Goal: Task Accomplishment & Management: Use online tool/utility

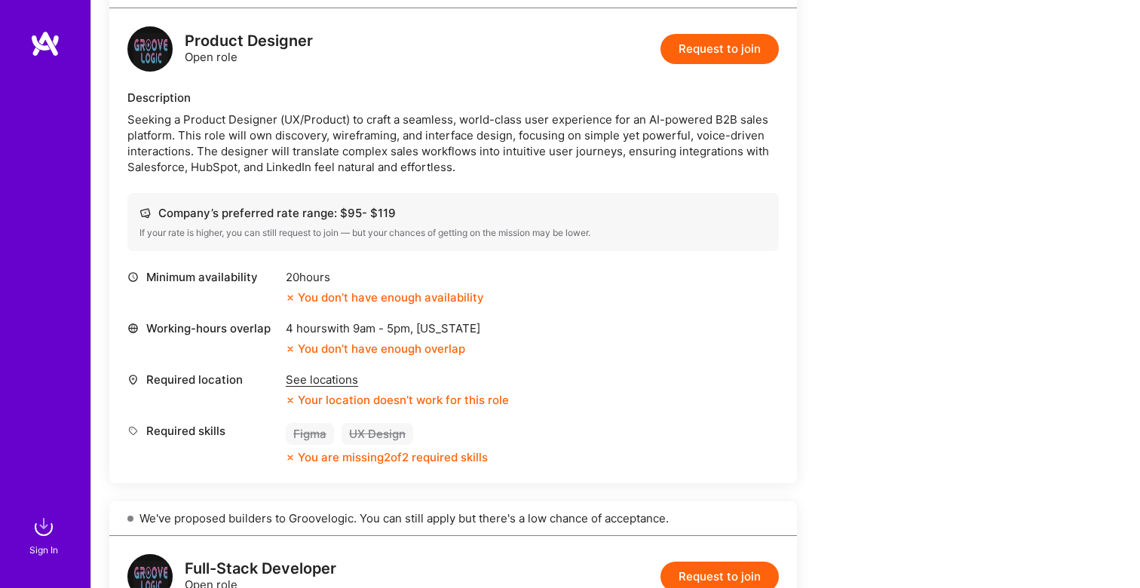
click at [805, 281] on div "Welcome to A·Team Create your profile to contact high-level professionals. Requ…" at bounding box center [561, 594] width 905 height 1843
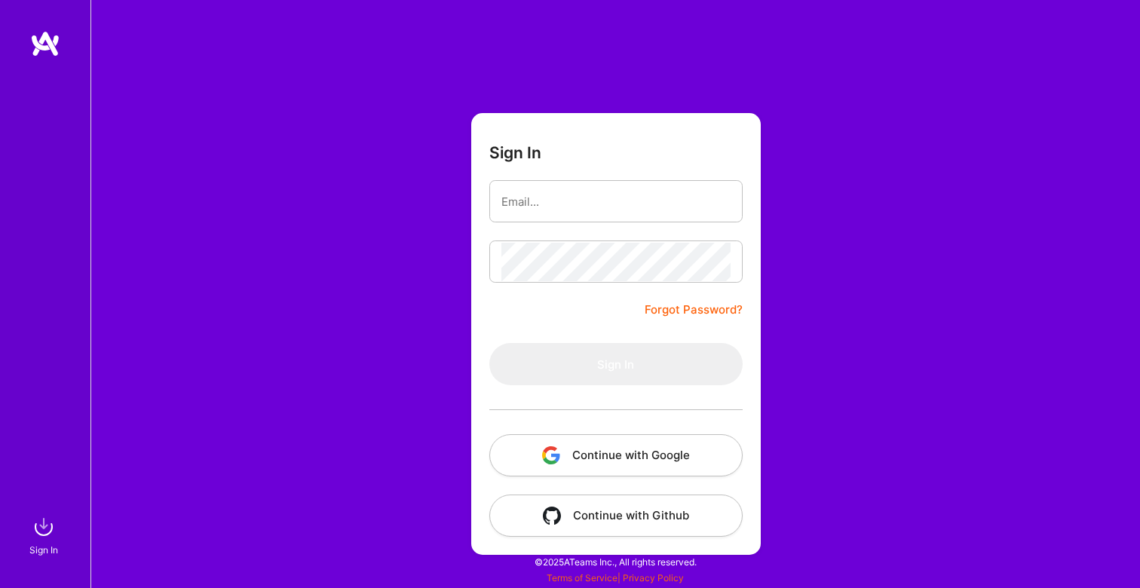
type input "[EMAIL_ADDRESS][DOMAIN_NAME]"
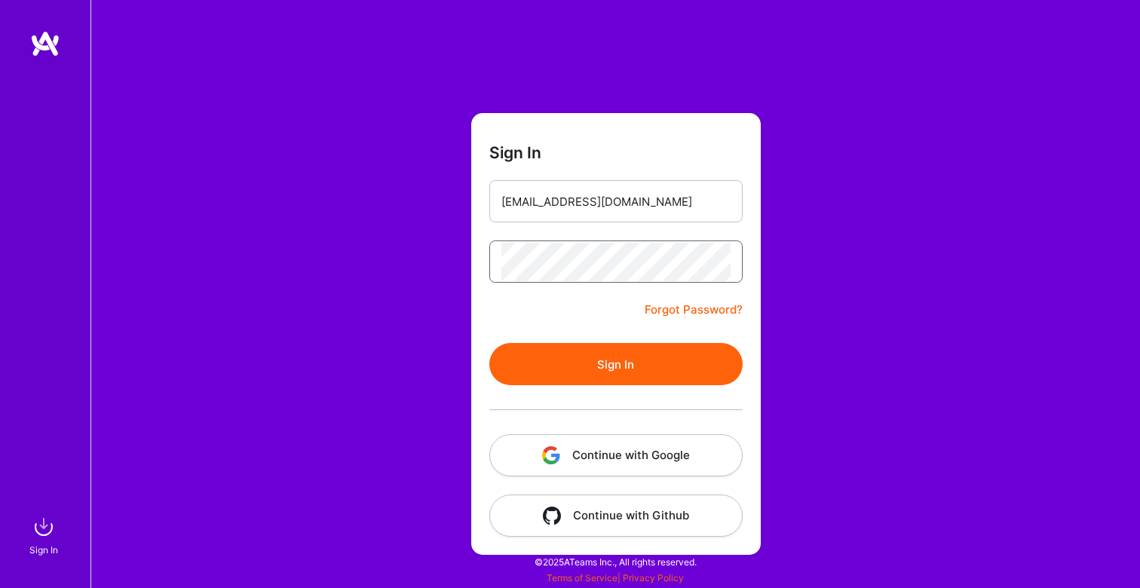
click at [489, 343] on button "Sign In" at bounding box center [615, 364] width 253 height 42
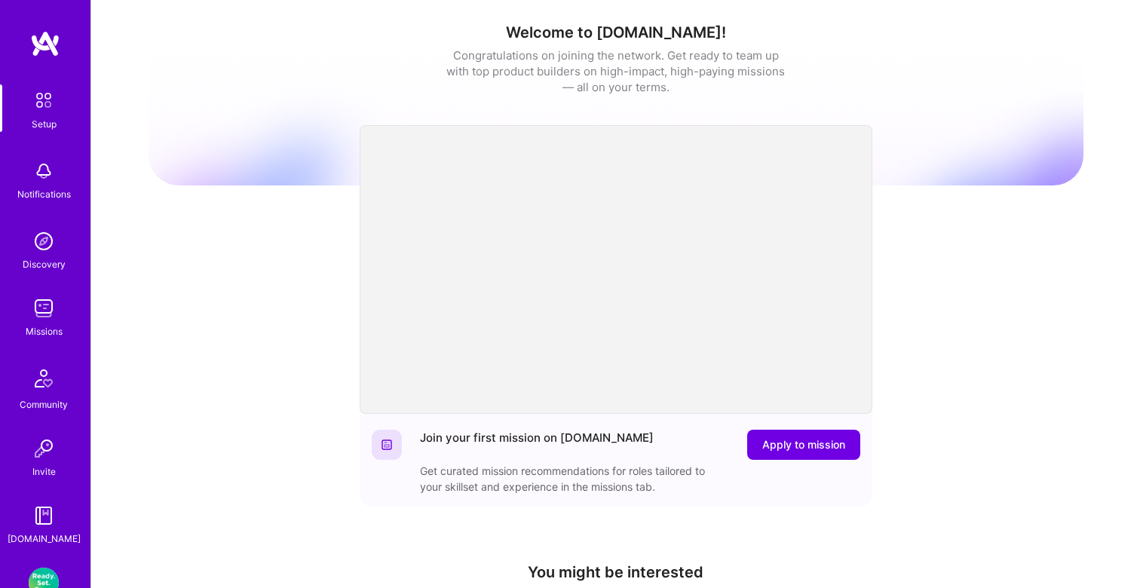
click at [49, 308] on img at bounding box center [44, 308] width 30 height 30
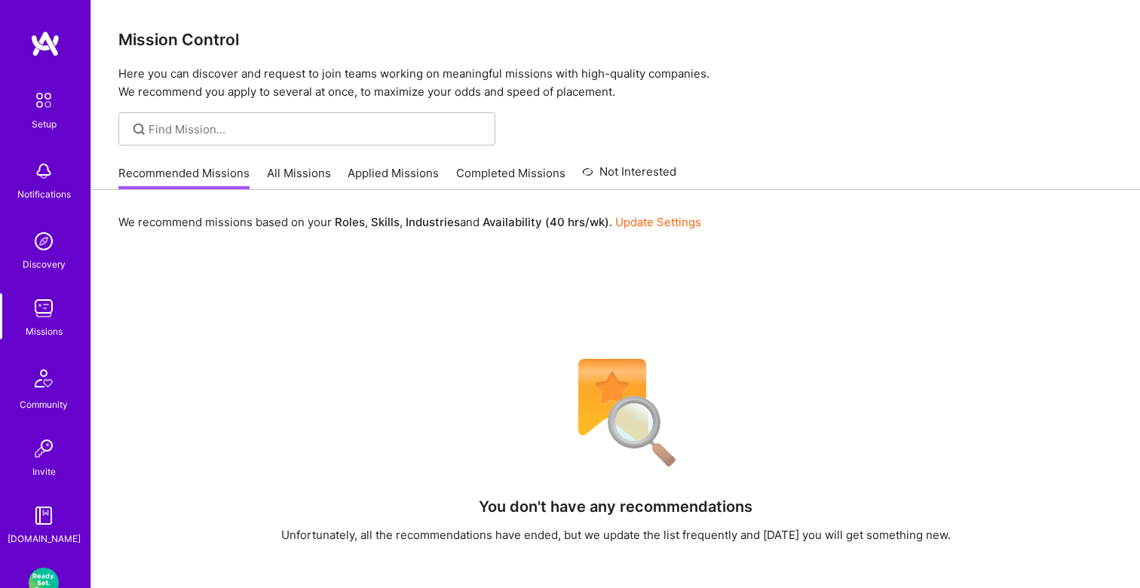
click at [302, 180] on link "All Missions" at bounding box center [299, 177] width 64 height 25
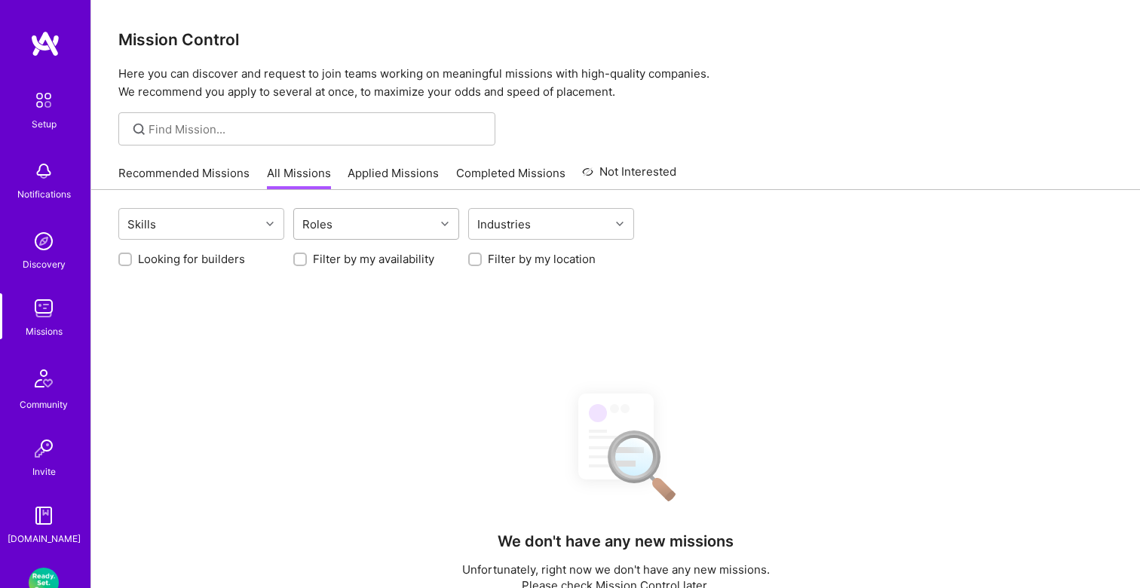
click at [338, 223] on div "Roles" at bounding box center [364, 224] width 141 height 30
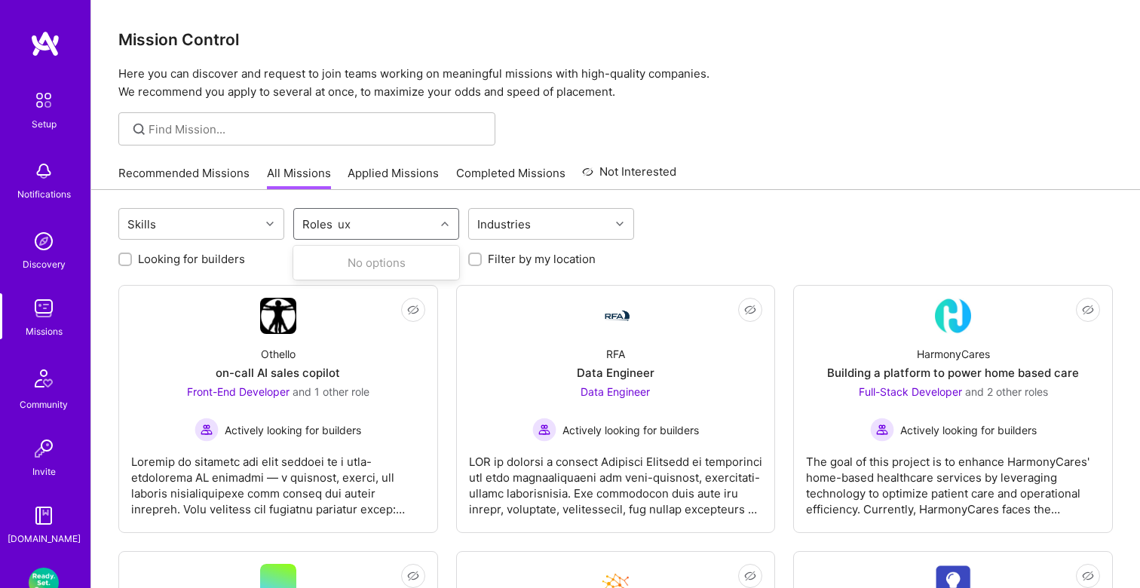
type input "u"
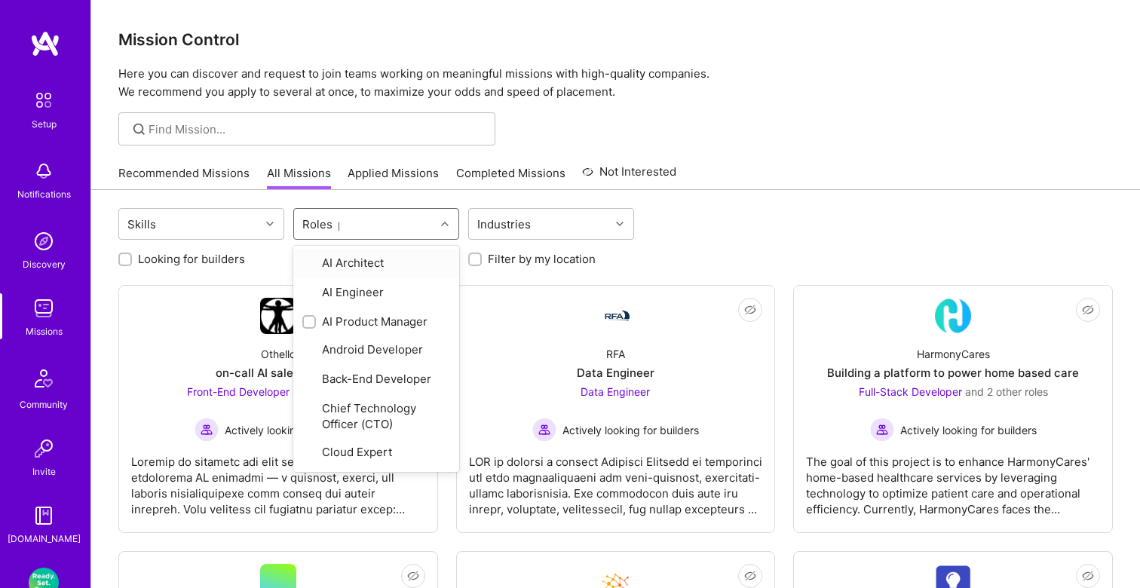
type input "pr"
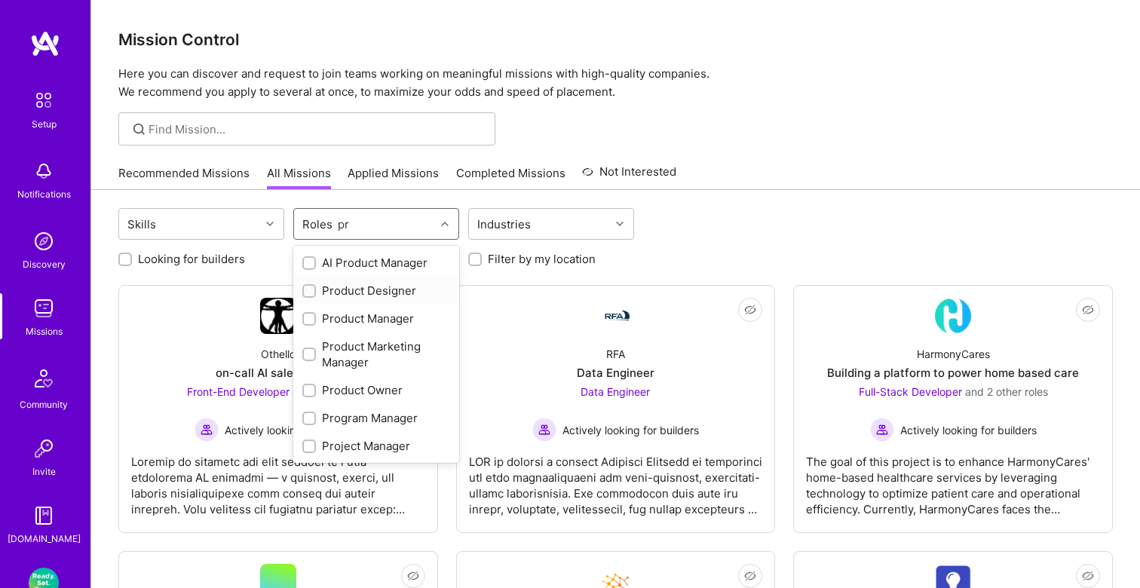
click at [322, 282] on div "Product Designer" at bounding box center [376, 291] width 166 height 28
checkbox input "true"
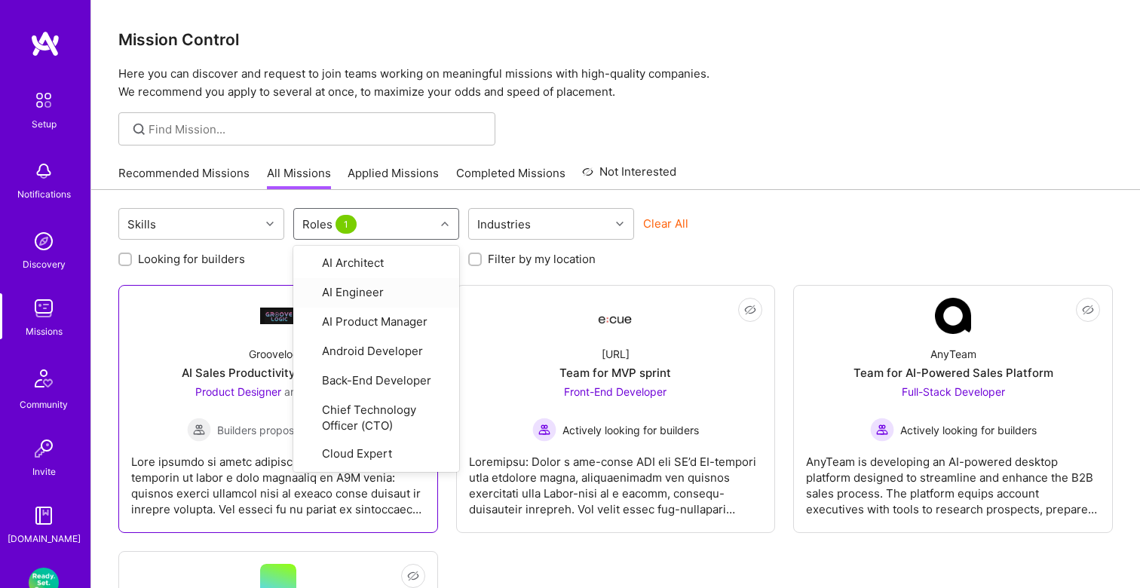
click at [256, 293] on div "Not Interested Groovelogic AI Sales Productivity Platform MVP Product Designer …" at bounding box center [278, 409] width 320 height 248
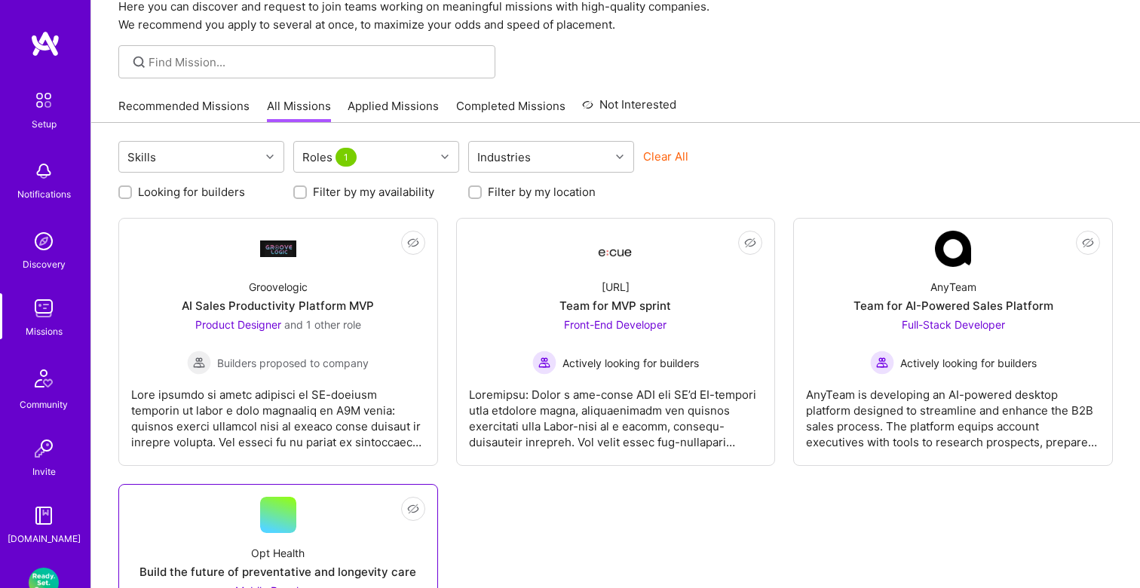
scroll to position [48, 0]
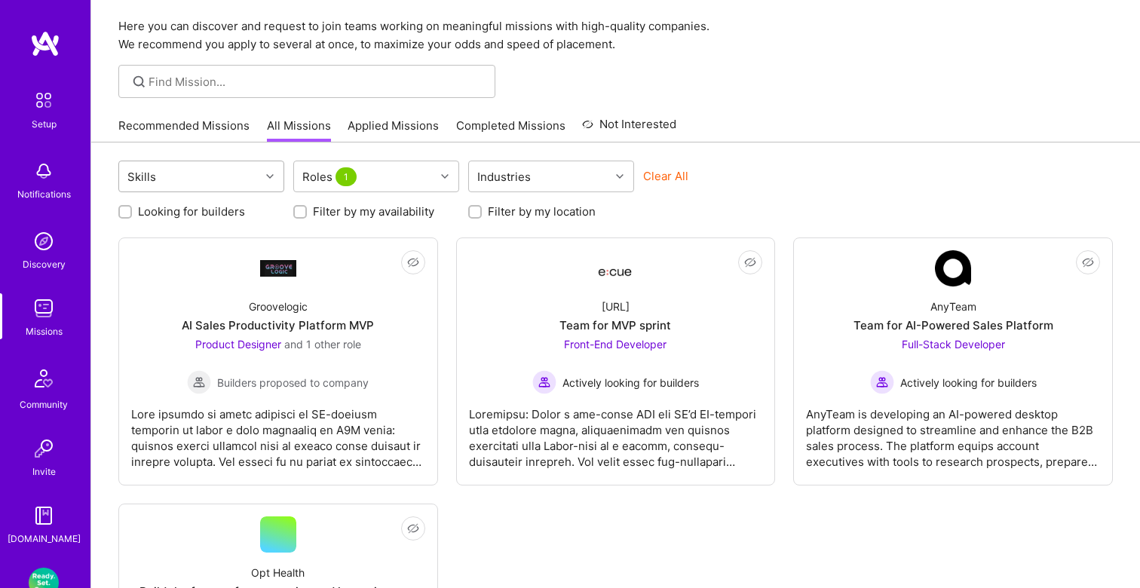
click at [250, 180] on div "Skills" at bounding box center [189, 176] width 141 height 30
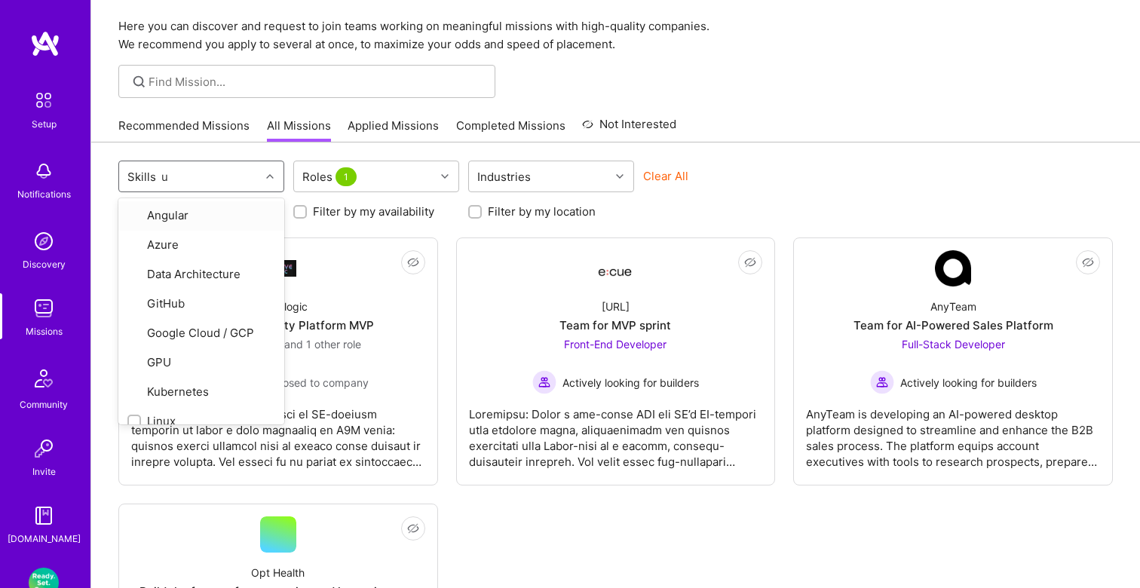
type input "ux"
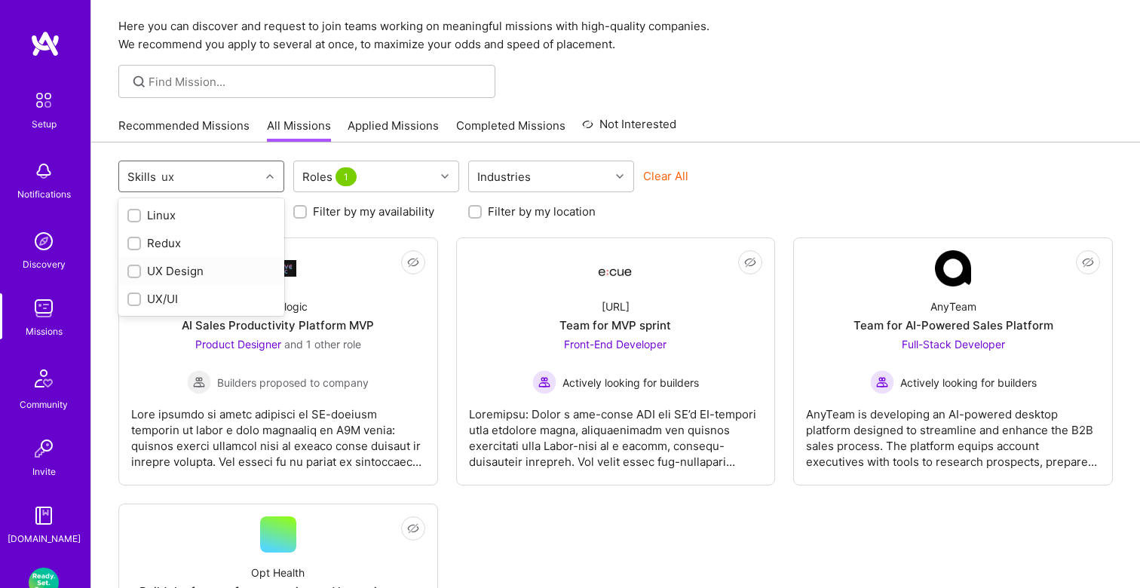
click at [158, 277] on div "UX Design" at bounding box center [201, 271] width 148 height 16
checkbox input "true"
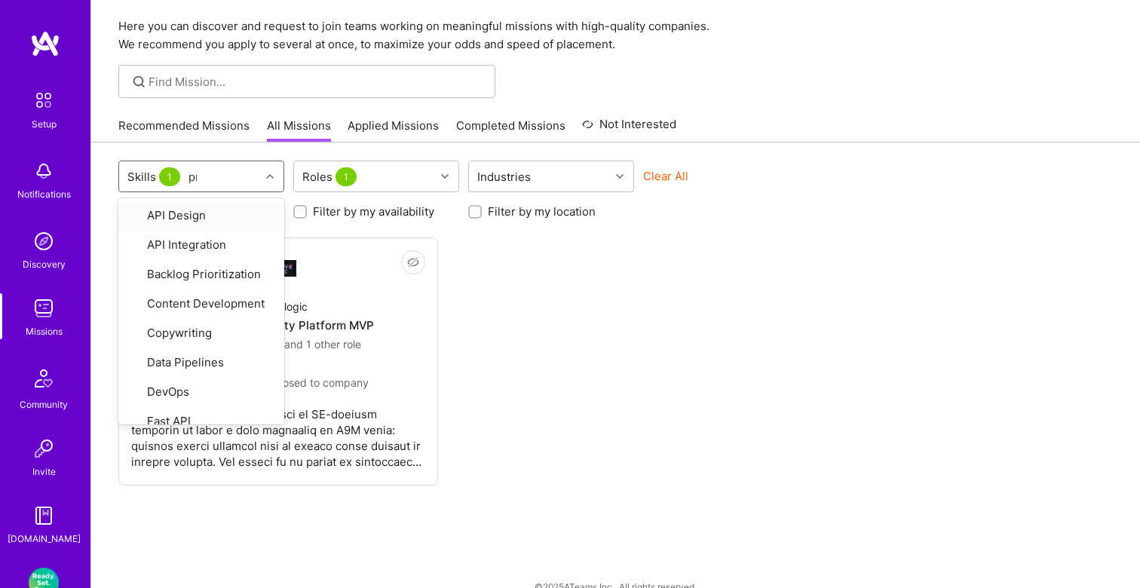
type input "pro"
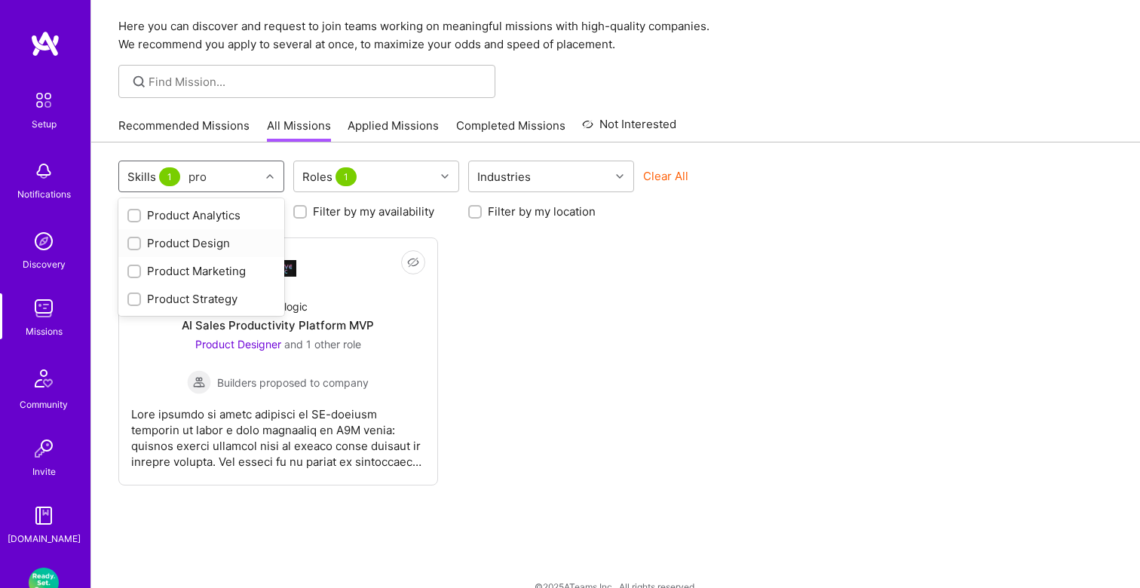
click at [203, 241] on div "Product Design" at bounding box center [201, 243] width 148 height 16
checkbox input "true"
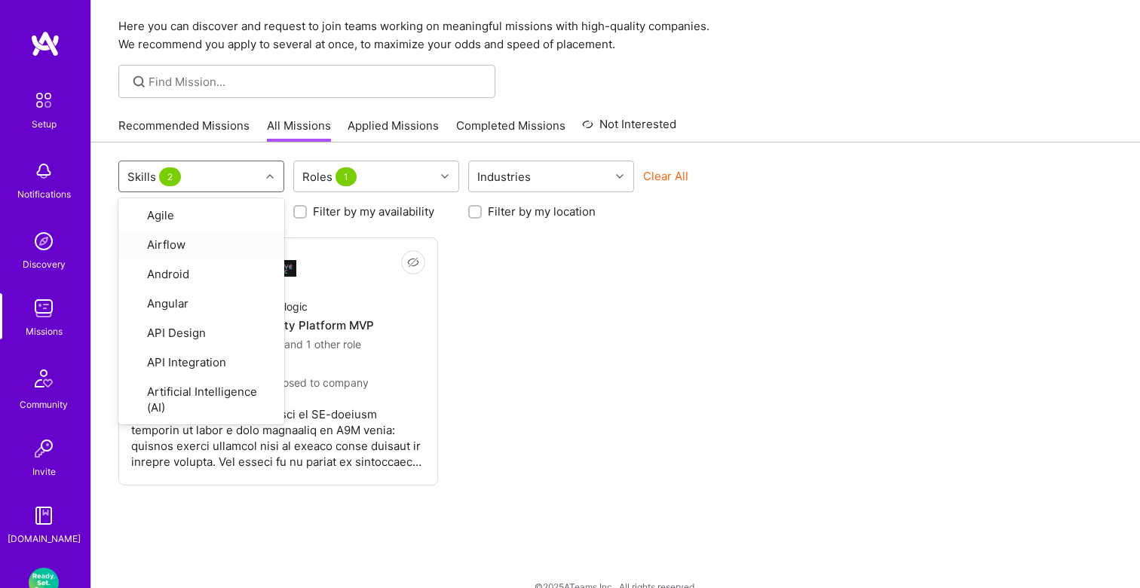
click at [505, 379] on div "Not Interested Groovelogic AI Sales Productivity Platform MVP Product Designer …" at bounding box center [615, 362] width 995 height 248
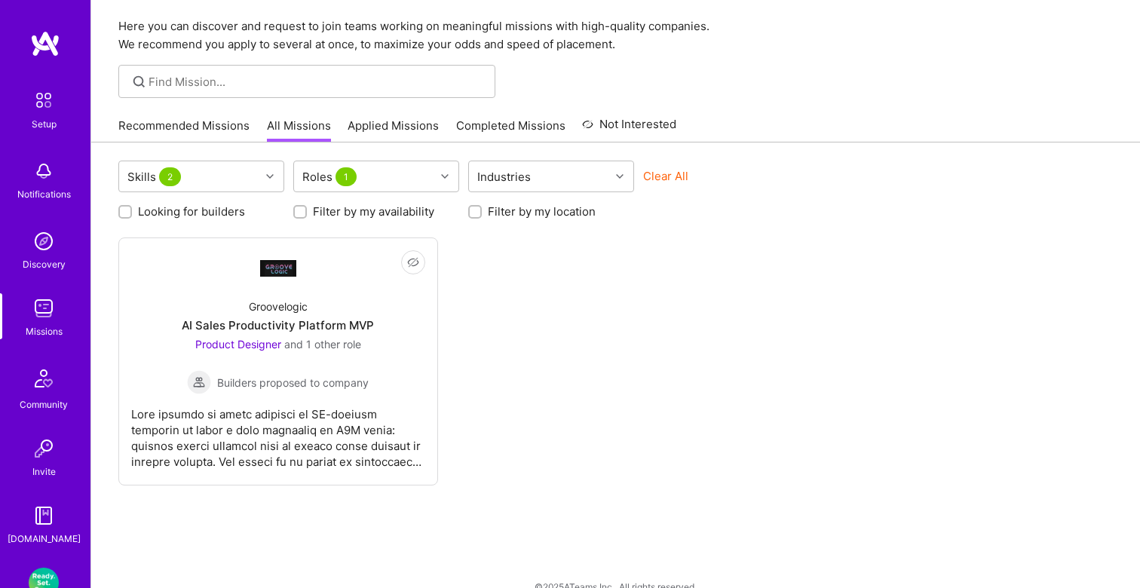
scroll to position [72, 0]
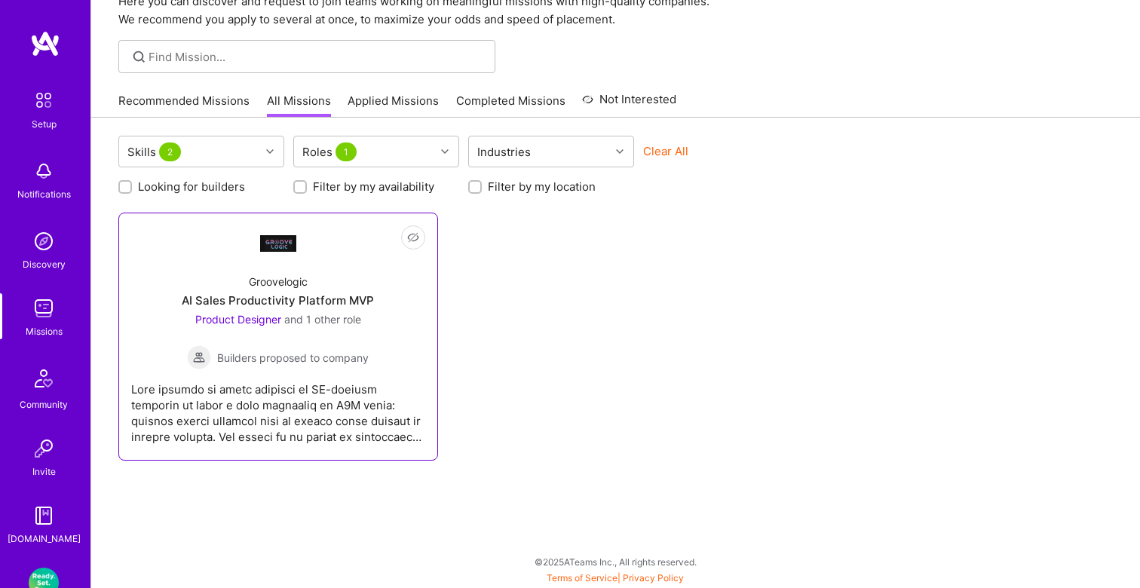
click at [388, 318] on div "Groovelogic AI Sales Productivity Platform MVP Product Designer and 1 other rol…" at bounding box center [278, 316] width 294 height 108
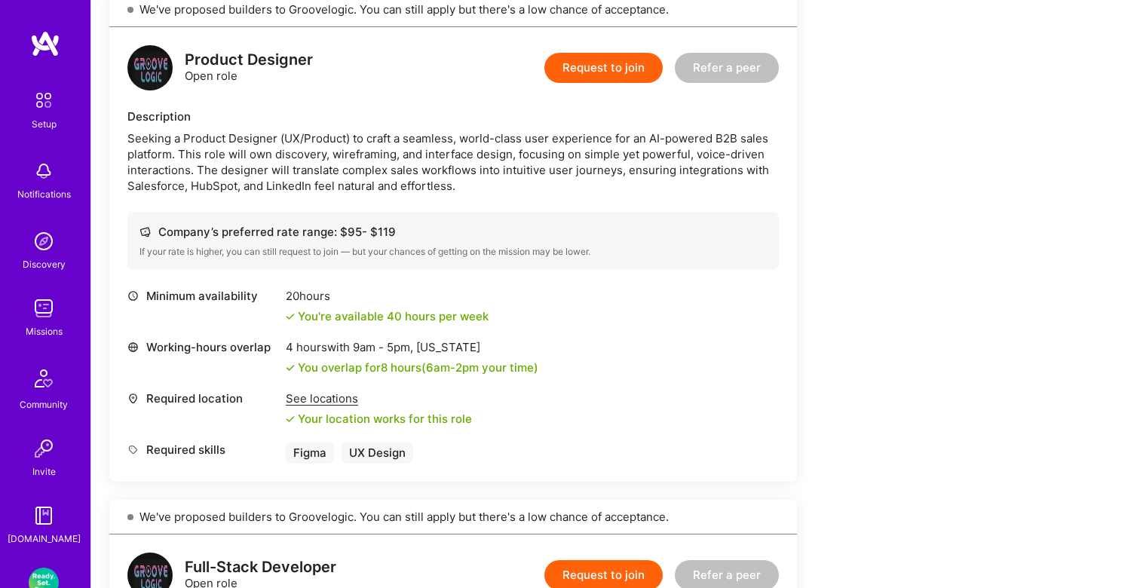
scroll to position [291, 0]
